Goal: Task Accomplishment & Management: Use online tool/utility

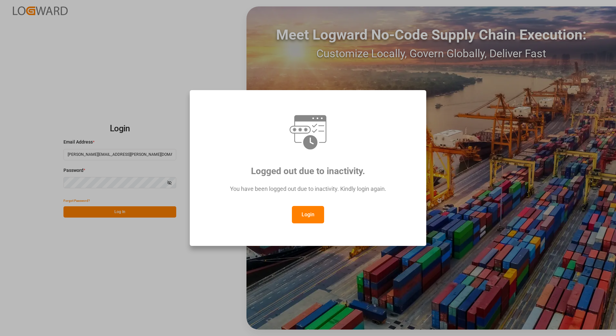
click at [313, 216] on button "Login" at bounding box center [308, 214] width 32 height 17
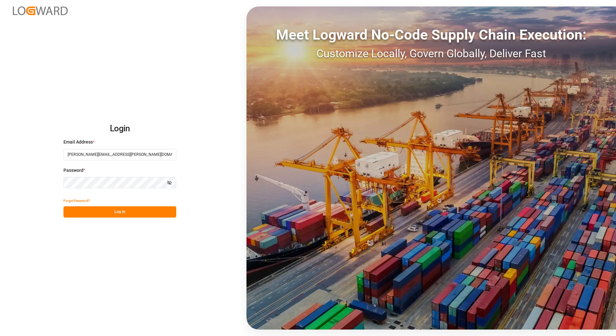
click at [114, 212] on button "Log In" at bounding box center [119, 211] width 113 height 11
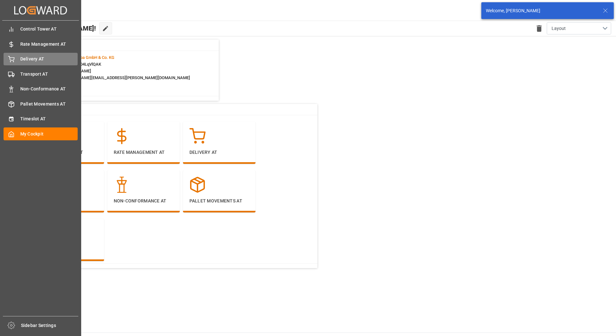
click at [11, 58] on icon at bounding box center [11, 58] width 6 height 4
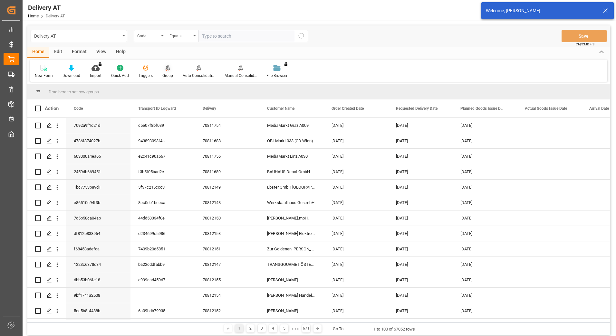
click at [168, 70] on icon at bounding box center [168, 67] width 5 height 5
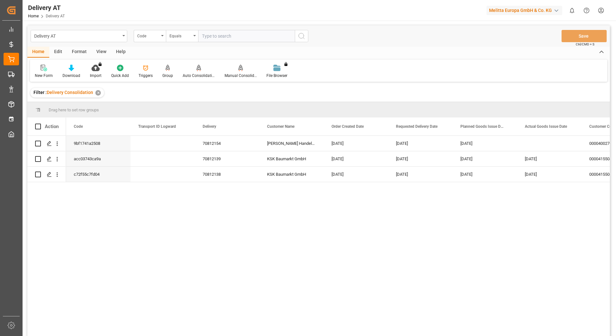
click at [93, 53] on div "View" at bounding box center [101, 52] width 20 height 11
click at [43, 75] on div "Active Filter Template" at bounding box center [51, 76] width 32 height 6
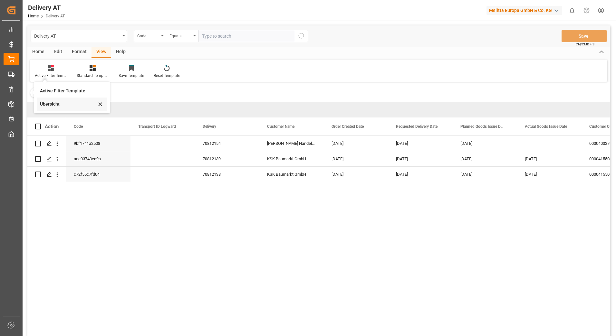
click at [65, 105] on div "Übersicht" at bounding box center [68, 104] width 56 height 7
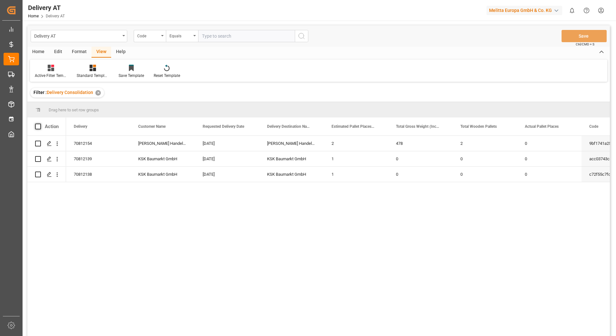
click at [39, 127] on span at bounding box center [38, 127] width 6 height 6
click at [40, 124] on input "checkbox" at bounding box center [40, 124] width 0 height 0
checkbox input "true"
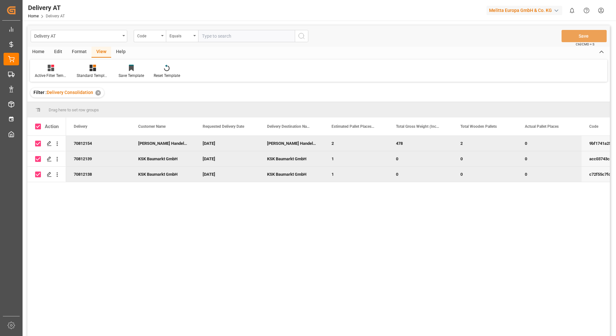
click at [33, 51] on div "Home" at bounding box center [38, 52] width 22 height 11
click at [201, 72] on div "Auto Consolidation" at bounding box center [199, 71] width 42 height 14
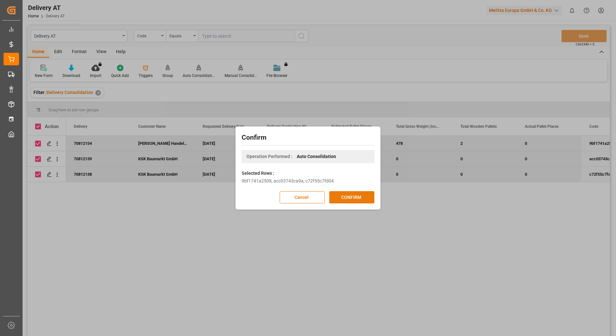
click at [348, 197] on button "CONFIRM" at bounding box center [351, 197] width 45 height 12
